Goal: Find contact information: Find contact information

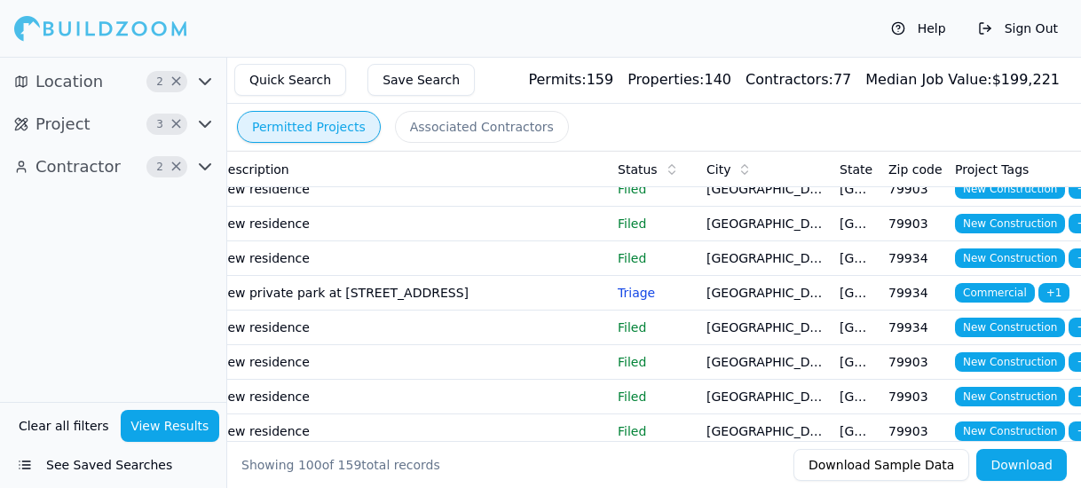
scroll to position [621, 0]
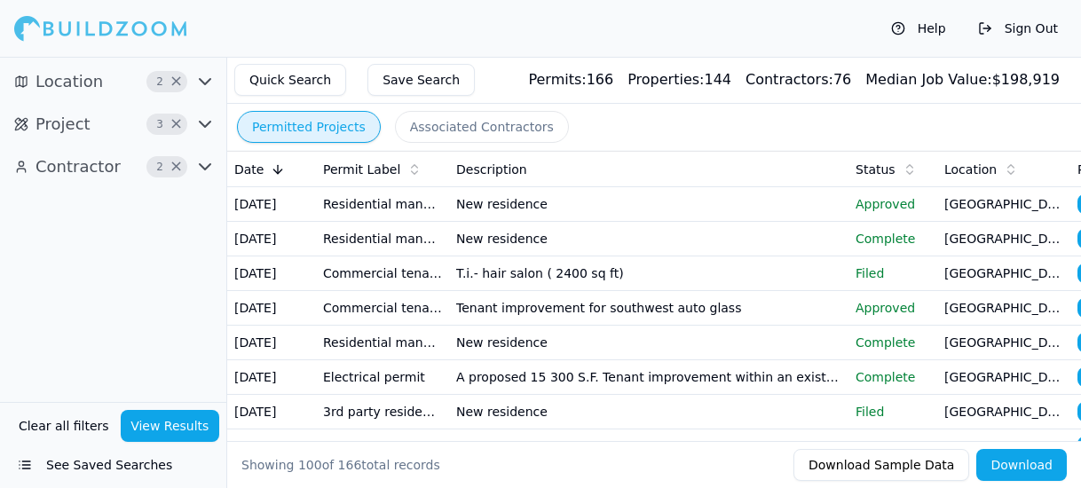
click at [903, 211] on p "Approved" at bounding box center [892, 204] width 75 height 18
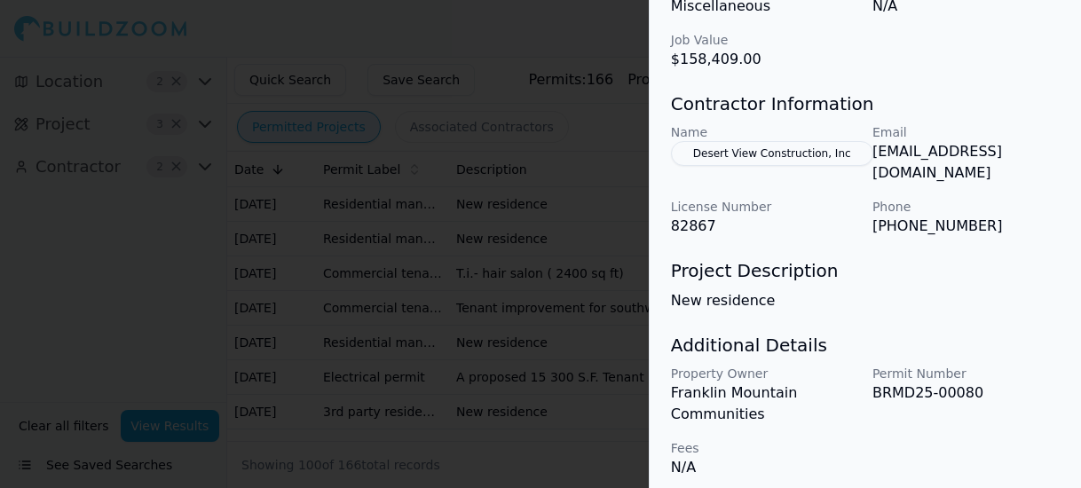
scroll to position [392, 0]
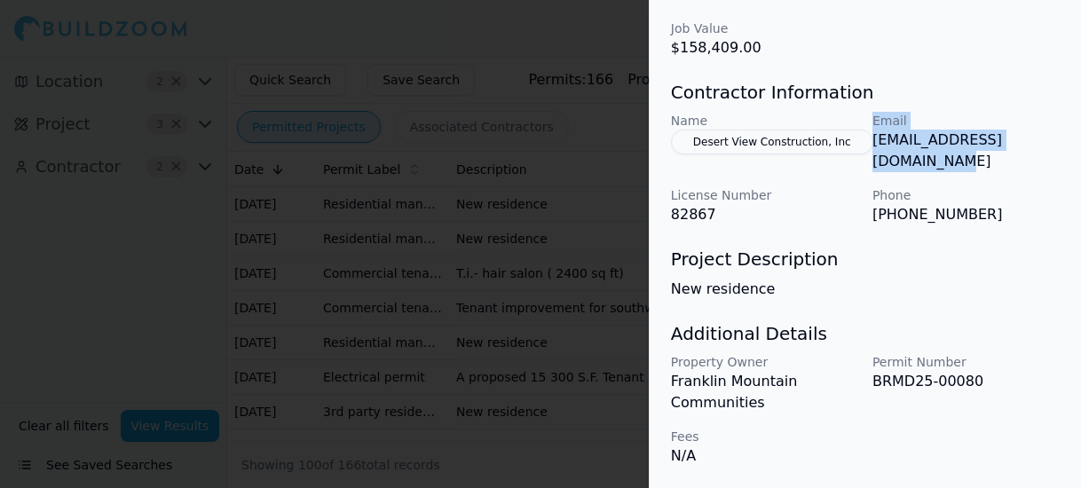
drag, startPoint x: 1072, startPoint y: 157, endPoint x: 864, endPoint y: 161, distance: 207.6
click at [864, 161] on div "Name Desert View Construction, Inc Email [EMAIL_ADDRESS][DOMAIN_NAME] License N…" at bounding box center [865, 169] width 389 height 114
click at [868, 162] on div "Name Desert View Construction, Inc Email [EMAIL_ADDRESS][DOMAIN_NAME] License N…" at bounding box center [865, 169] width 389 height 114
click at [870, 161] on div "Name Desert View Construction, Inc Email [EMAIL_ADDRESS][DOMAIN_NAME] License N…" at bounding box center [865, 169] width 389 height 114
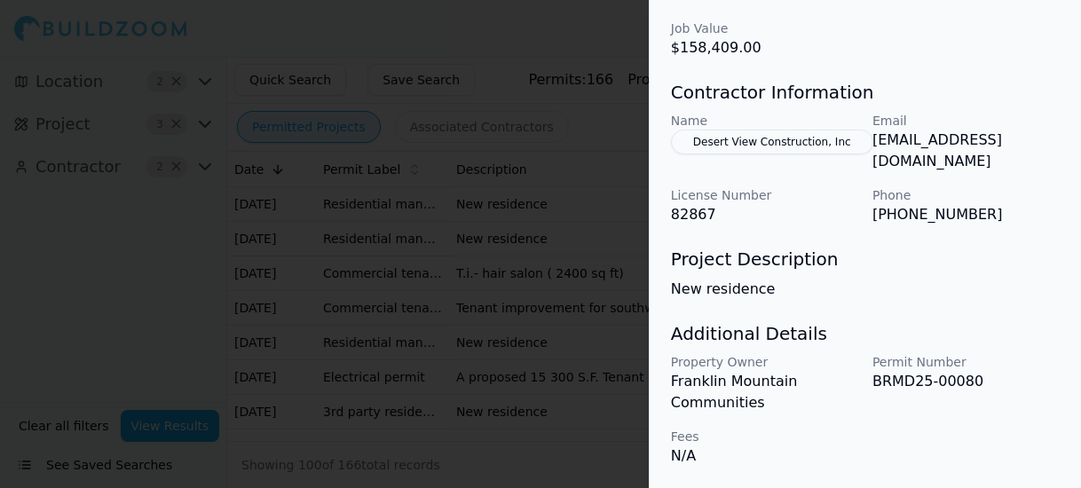
click at [1059, 154] on p "[EMAIL_ADDRESS][DOMAIN_NAME]" at bounding box center [965, 151] width 187 height 43
click at [1059, 161] on p "[EMAIL_ADDRESS][DOMAIN_NAME]" at bounding box center [965, 151] width 187 height 43
drag, startPoint x: 1068, startPoint y: 159, endPoint x: 874, endPoint y: 162, distance: 194.3
click at [874, 162] on p "[EMAIL_ADDRESS][DOMAIN_NAME]" at bounding box center [965, 151] width 187 height 43
drag, startPoint x: 874, startPoint y: 162, endPoint x: 892, endPoint y: 155, distance: 19.1
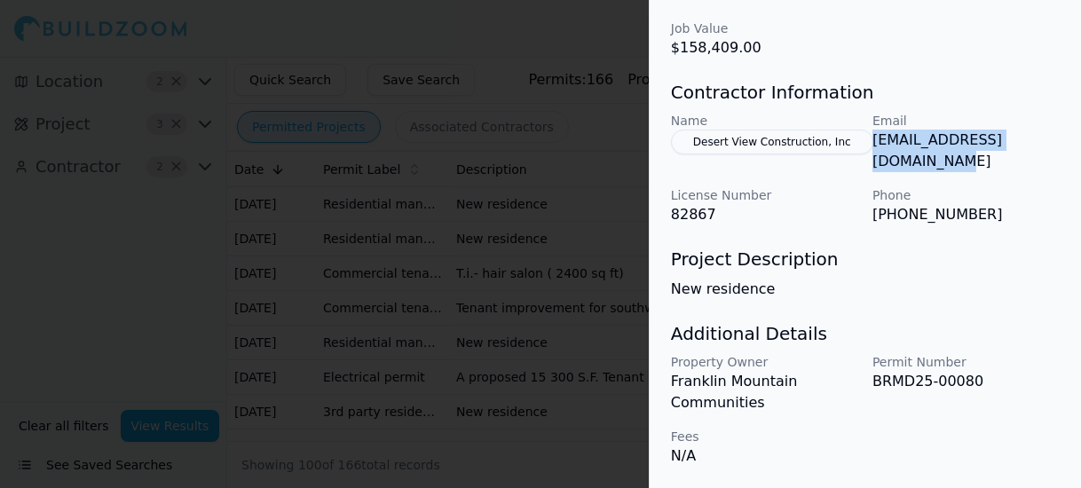
copy p "[EMAIL_ADDRESS][DOMAIN_NAME]"
click at [108, 243] on div at bounding box center [540, 244] width 1081 height 488
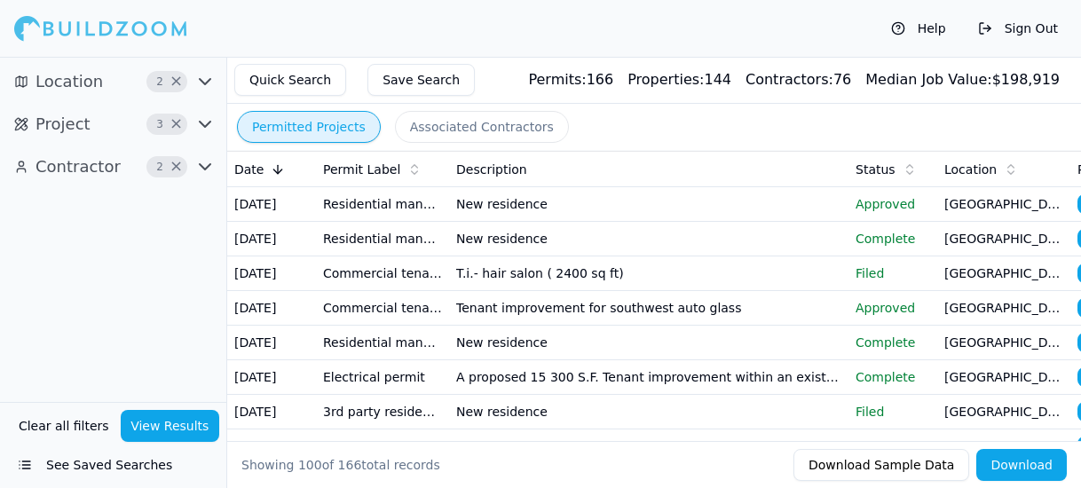
click at [883, 213] on p "Approved" at bounding box center [892, 204] width 75 height 18
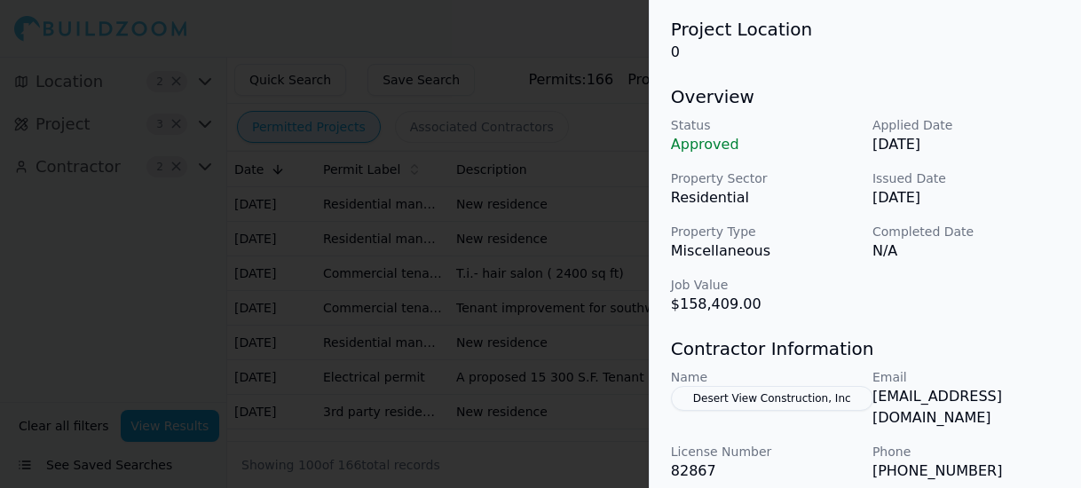
scroll to position [0, 0]
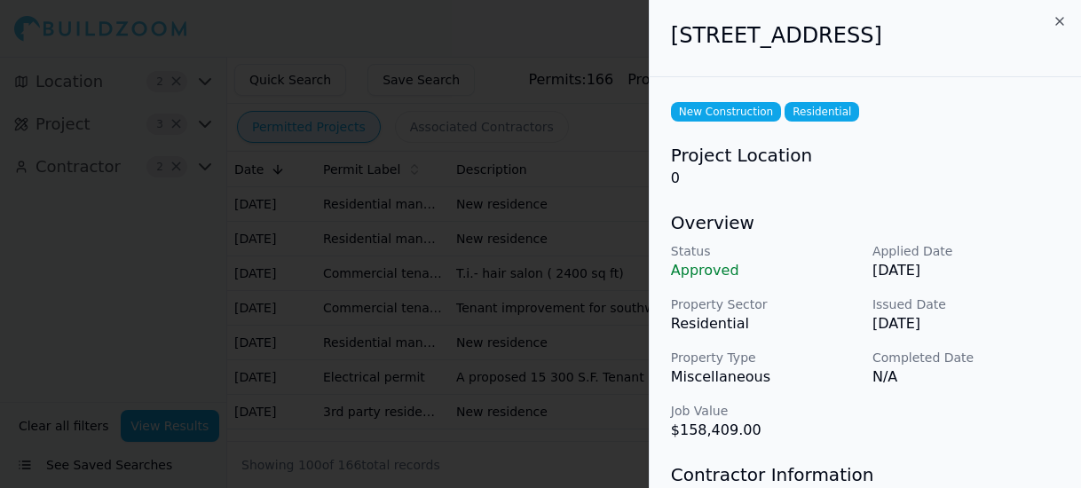
drag, startPoint x: 729, startPoint y: 61, endPoint x: 658, endPoint y: 35, distance: 75.8
click at [658, 35] on div "[STREET_ADDRESS]" at bounding box center [864, 38] width 431 height 77
drag, startPoint x: 658, startPoint y: 35, endPoint x: 940, endPoint y: 29, distance: 282.2
copy h2 "[STREET_ADDRESS]"
click at [1057, 20] on icon "button" at bounding box center [1059, 21] width 14 height 14
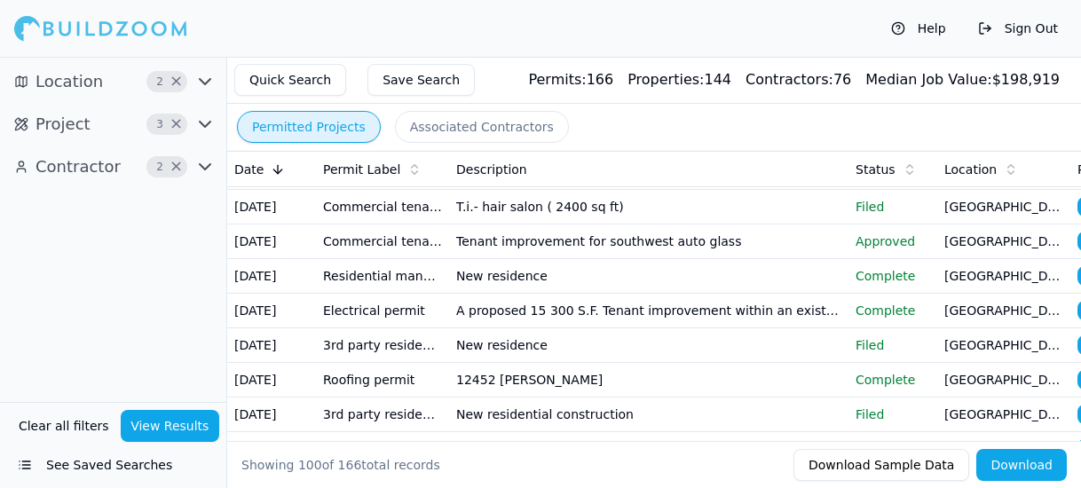
scroll to position [89, 0]
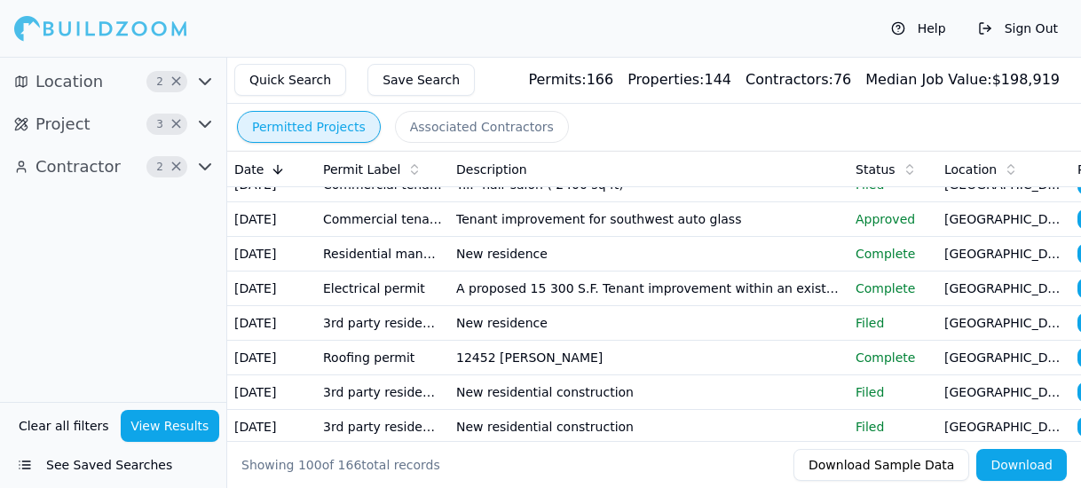
click at [671, 237] on td "Tenant improvement for southwest auto glass" at bounding box center [648, 219] width 399 height 35
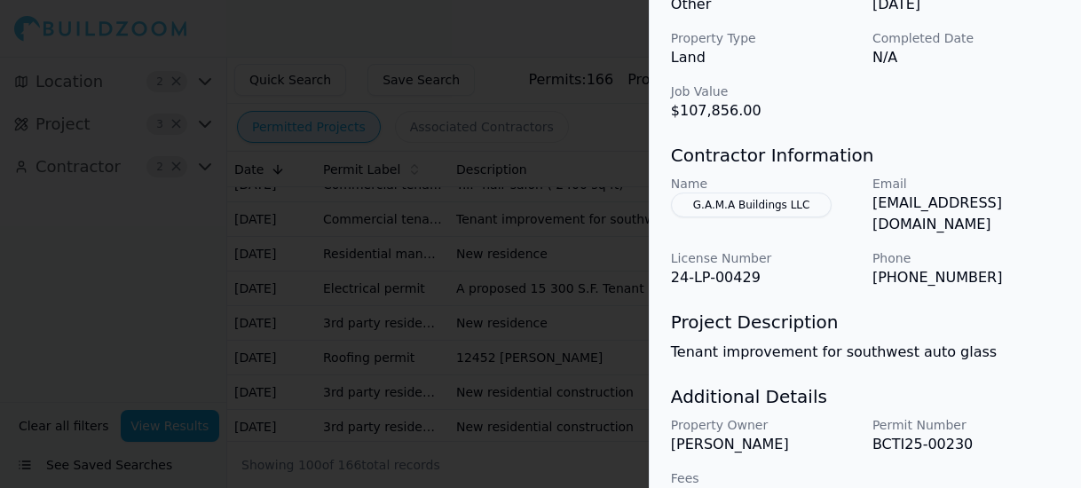
scroll to position [690, 0]
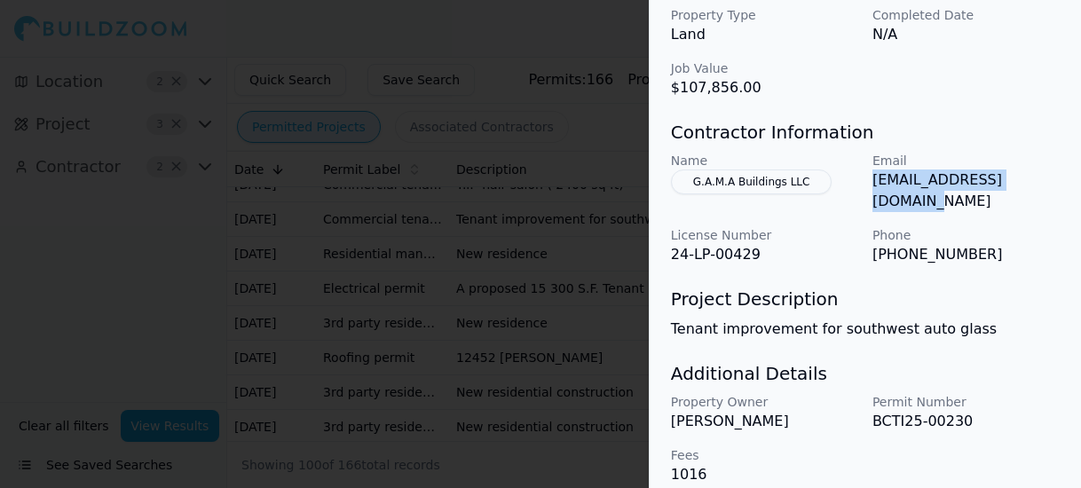
drag, startPoint x: 1043, startPoint y: 178, endPoint x: 872, endPoint y: 188, distance: 170.6
click at [872, 188] on p "[EMAIL_ADDRESS][DOMAIN_NAME]" at bounding box center [965, 190] width 187 height 43
drag, startPoint x: 872, startPoint y: 188, endPoint x: 979, endPoint y: 183, distance: 106.6
copy p "[EMAIL_ADDRESS][DOMAIN_NAME]"
click at [181, 265] on div at bounding box center [540, 244] width 1081 height 488
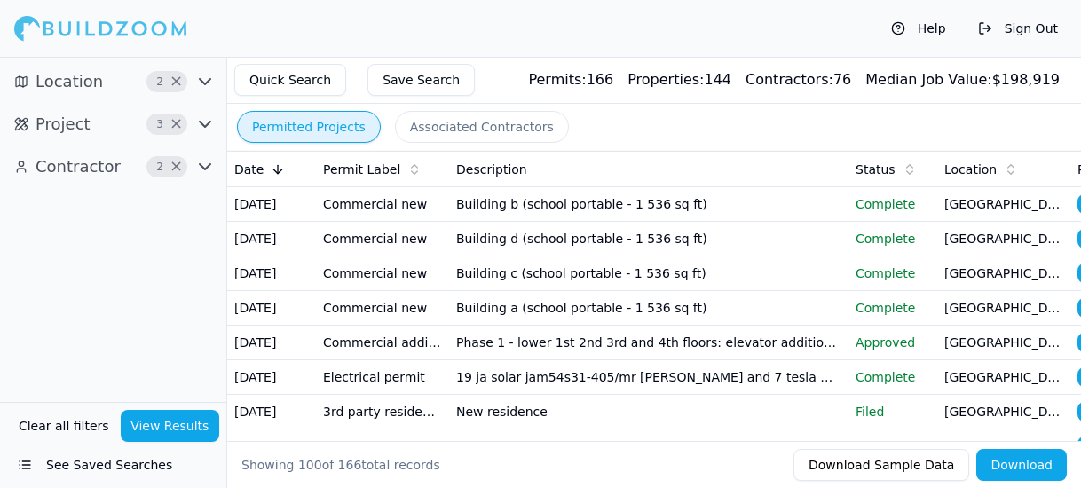
scroll to position [444, 0]
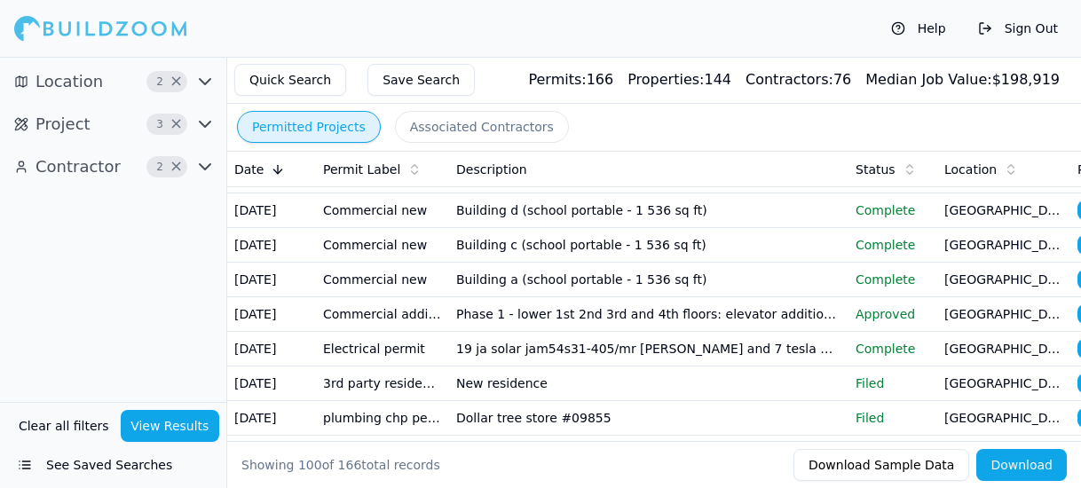
click at [846, 124] on td "Improvements to a 9000 sq. Ft. Hotel" at bounding box center [648, 107] width 399 height 35
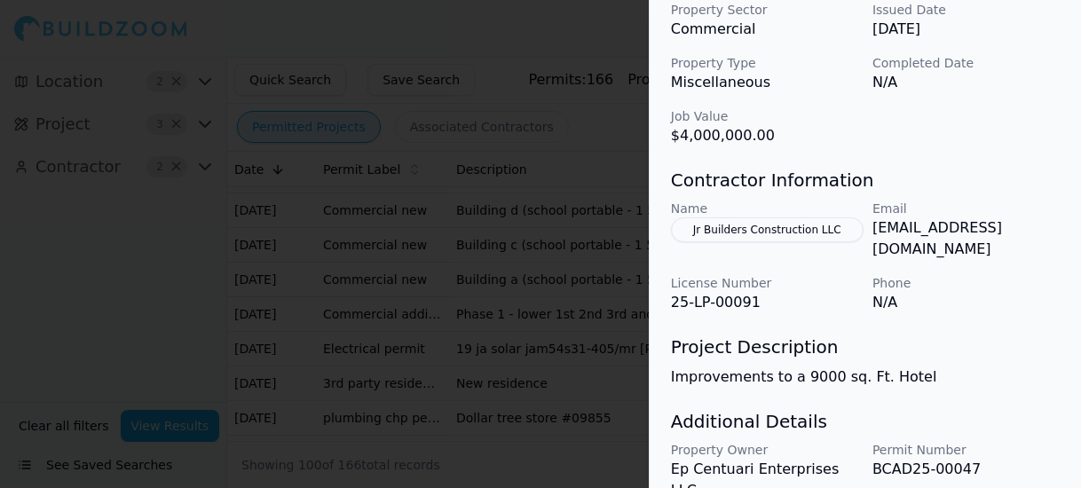
scroll to position [690, 0]
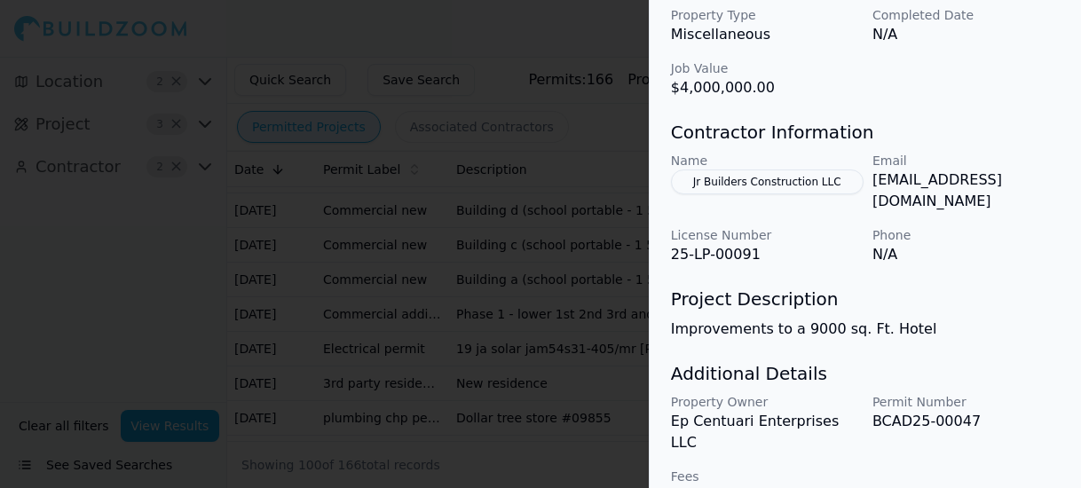
click at [135, 272] on div at bounding box center [540, 244] width 1081 height 488
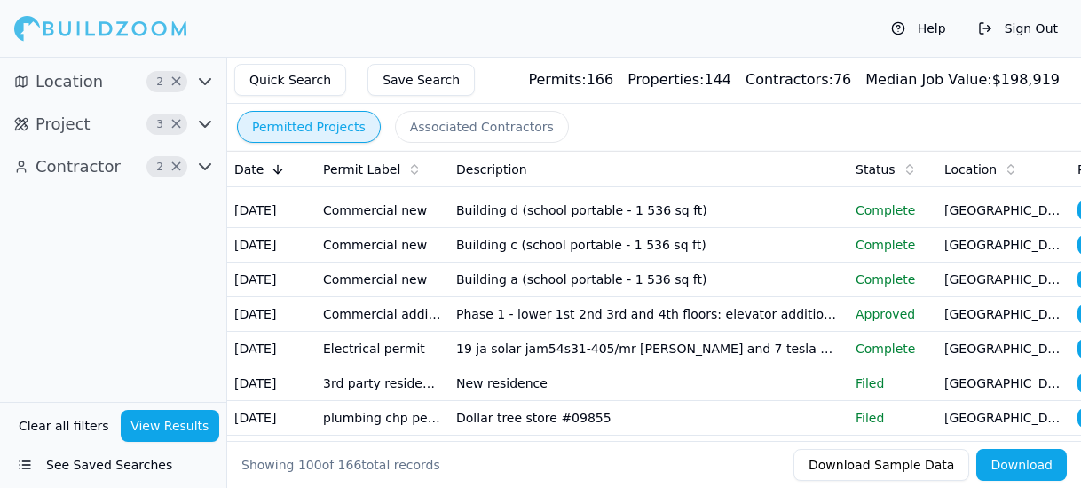
click at [756, 159] on td "Building b - renovations & improvements" at bounding box center [648, 141] width 399 height 35
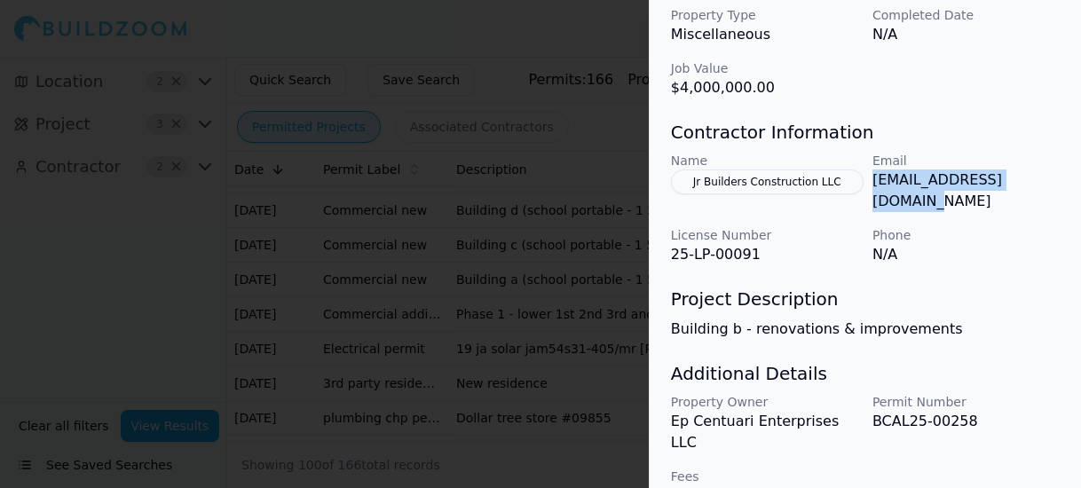
drag, startPoint x: 1023, startPoint y: 184, endPoint x: 868, endPoint y: 180, distance: 155.3
click at [868, 180] on div "Name Jr Builders Construction LLC Email [EMAIL_ADDRESS][DOMAIN_NAME] License Nu…" at bounding box center [865, 209] width 389 height 114
drag, startPoint x: 868, startPoint y: 180, endPoint x: 960, endPoint y: 184, distance: 92.3
copy p "[EMAIL_ADDRESS][DOMAIN_NAME]"
click at [511, 86] on div at bounding box center [540, 244] width 1081 height 488
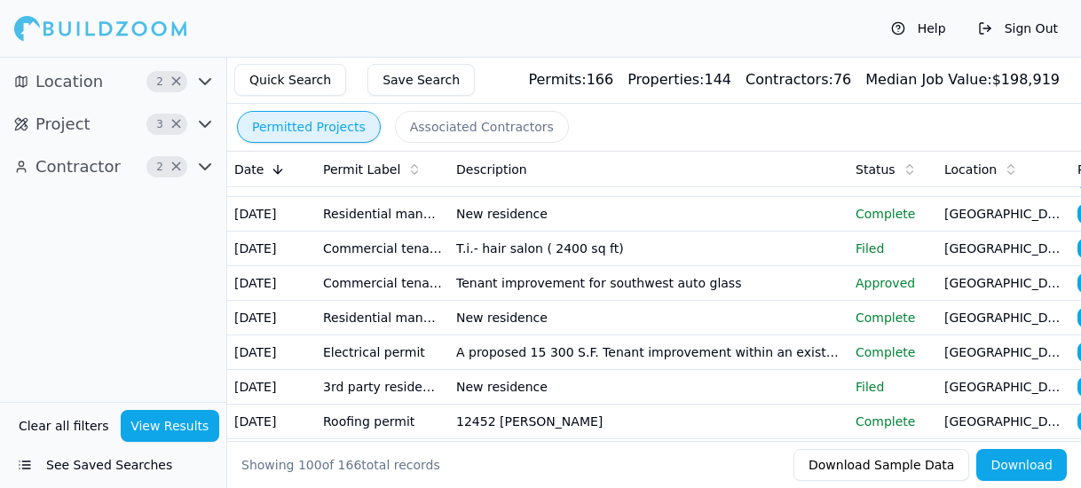
scroll to position [0, 0]
